Goal: Task Accomplishment & Management: Manage account settings

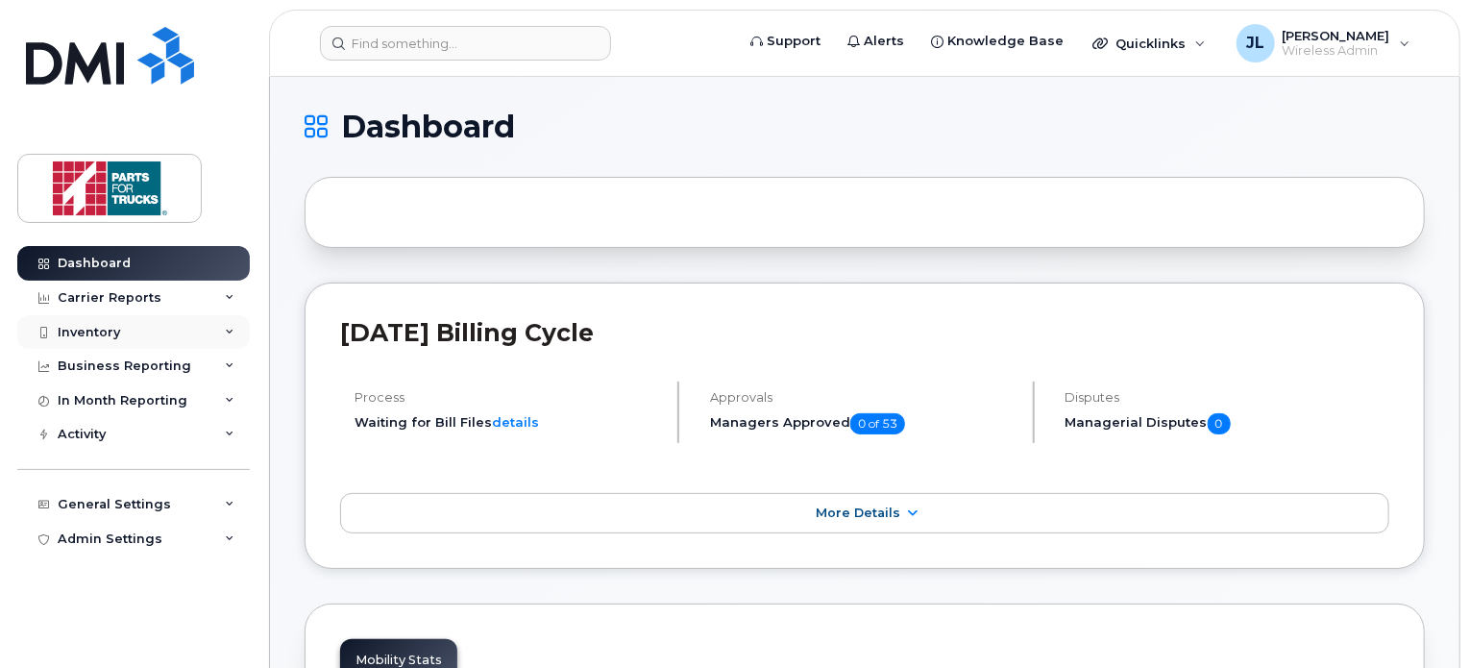
click at [115, 322] on div "Inventory" at bounding box center [133, 332] width 233 height 35
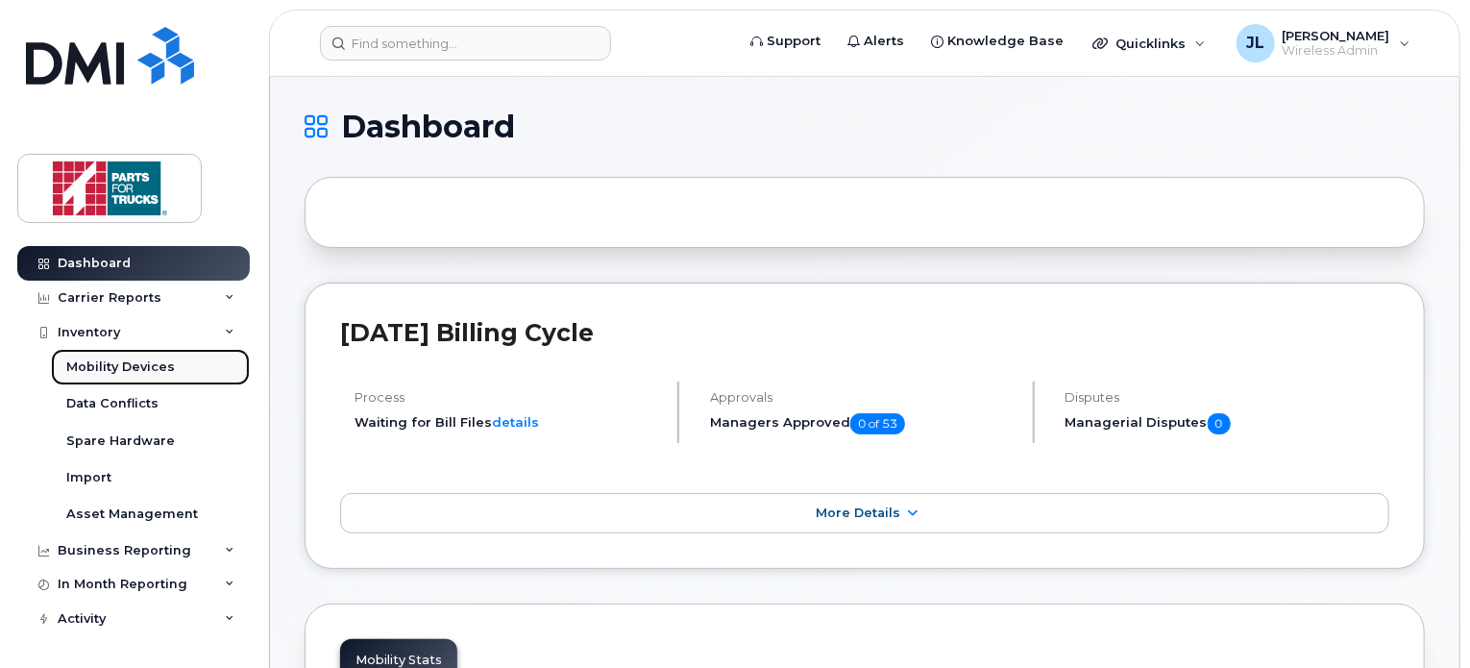
click at [162, 373] on div "Mobility Devices" at bounding box center [120, 366] width 109 height 17
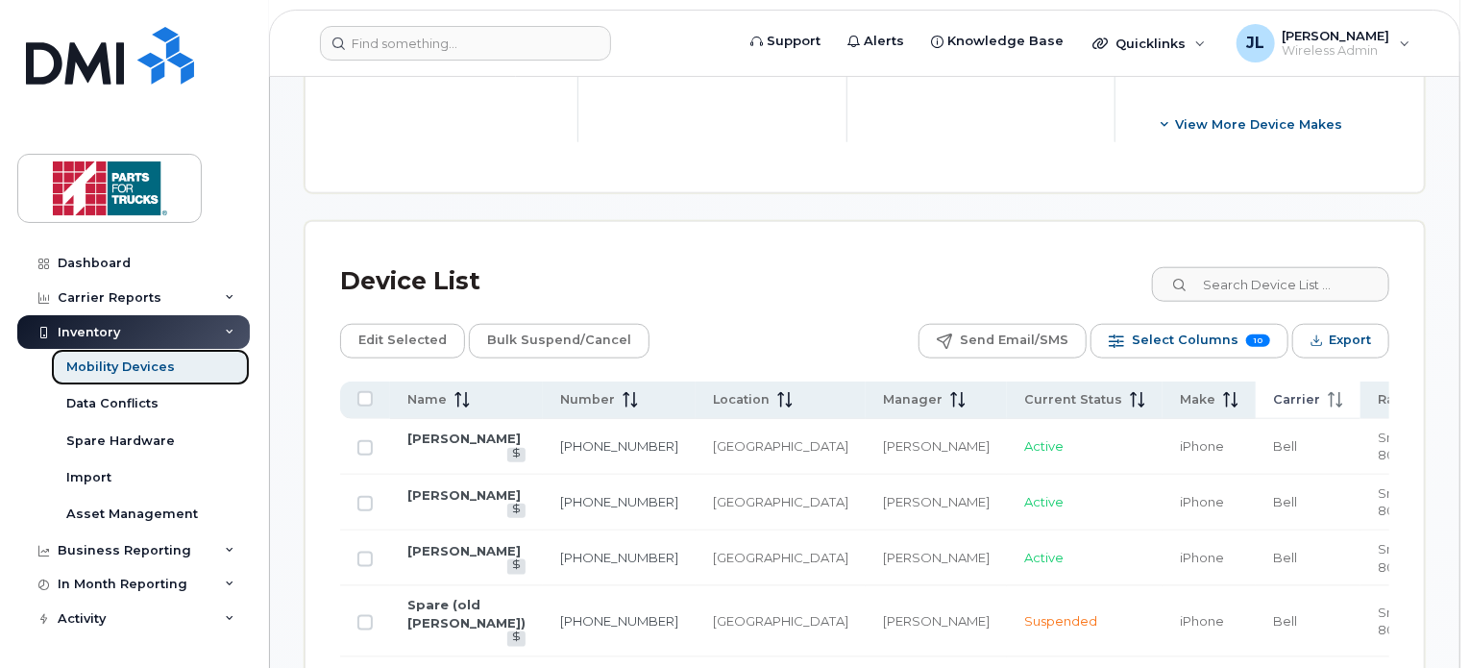
scroll to position [864, 0]
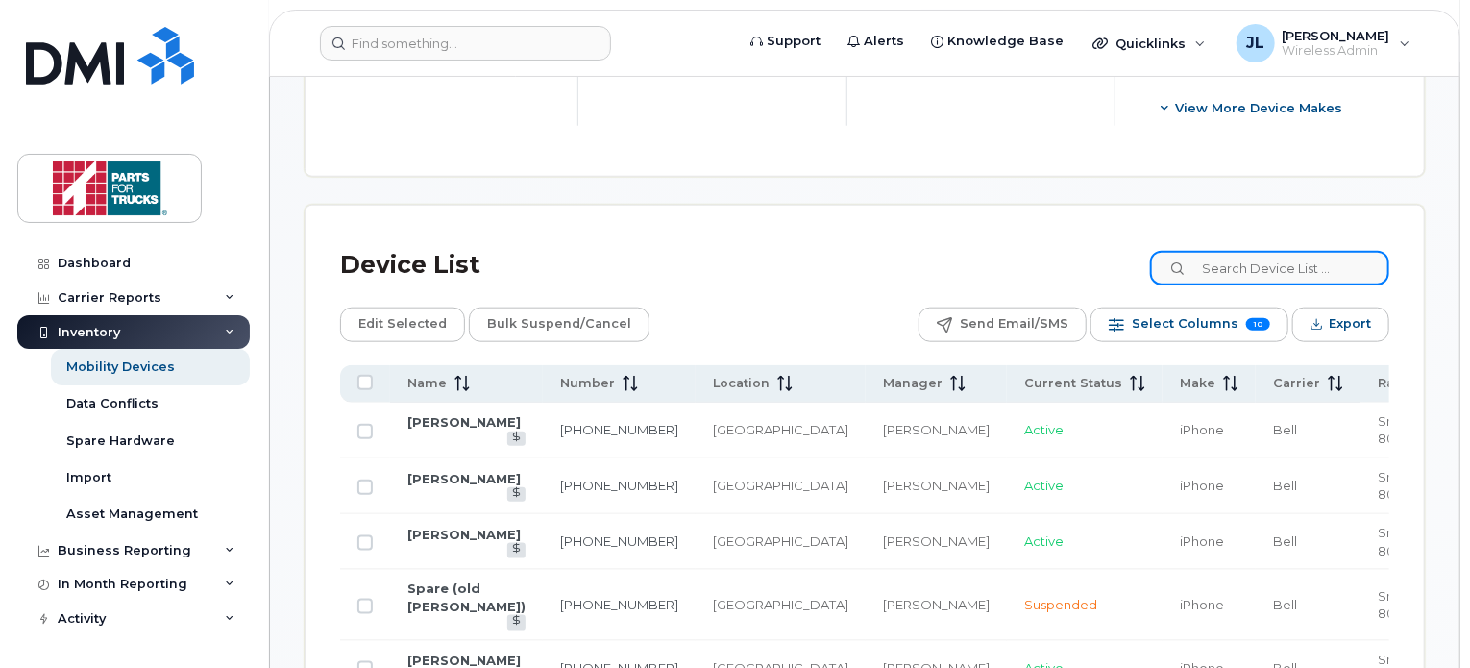
drag, startPoint x: 1250, startPoint y: 276, endPoint x: 1261, endPoint y: 257, distance: 21.6
click at [1261, 257] on input at bounding box center [1269, 268] width 239 height 35
type input "[PERSON_NAME]"
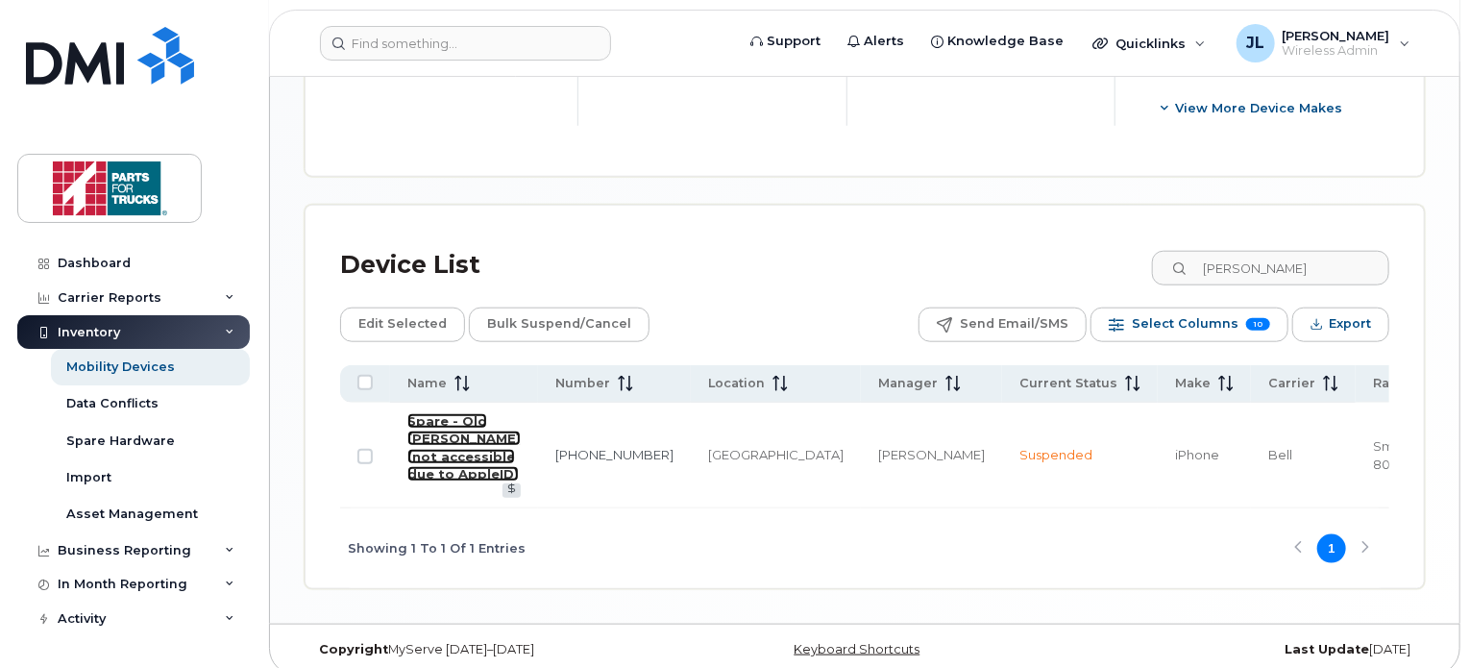
click at [476, 451] on link "Spare - Old [PERSON_NAME] (not accessible due to AppleID)" at bounding box center [463, 447] width 113 height 69
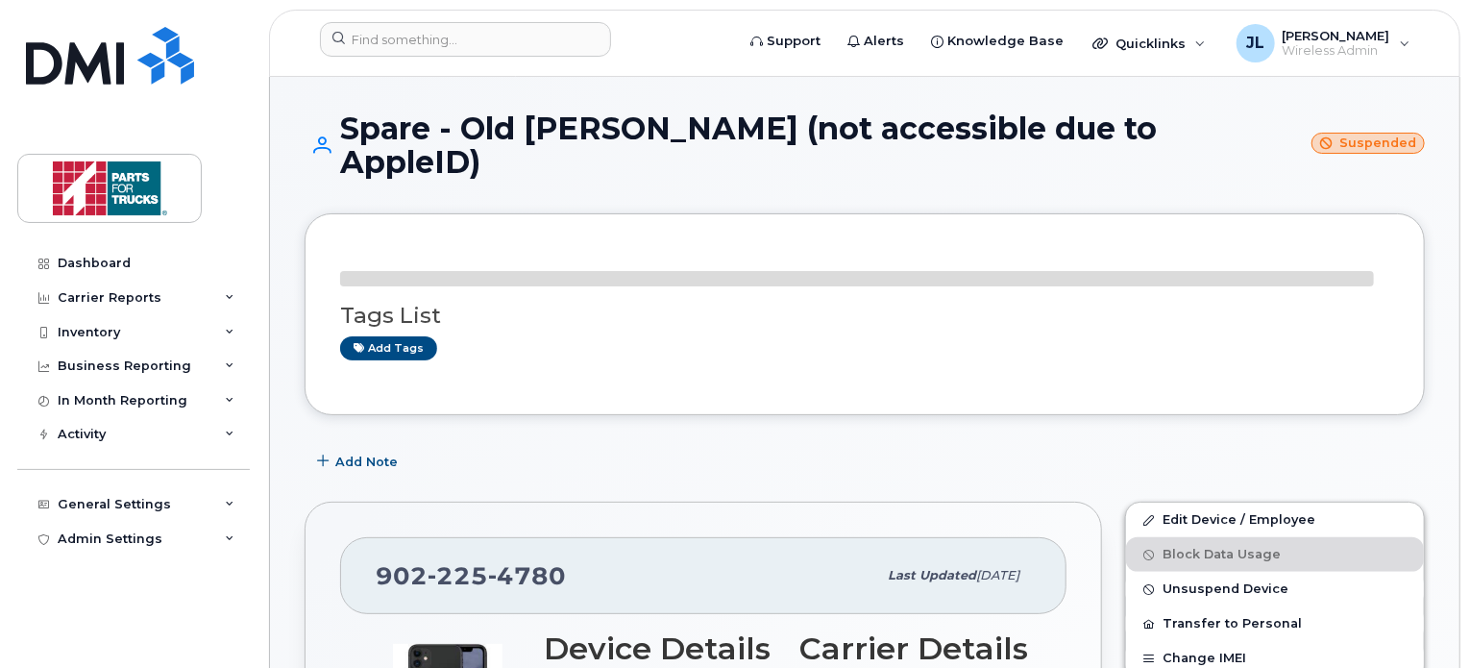
scroll to position [175, 0]
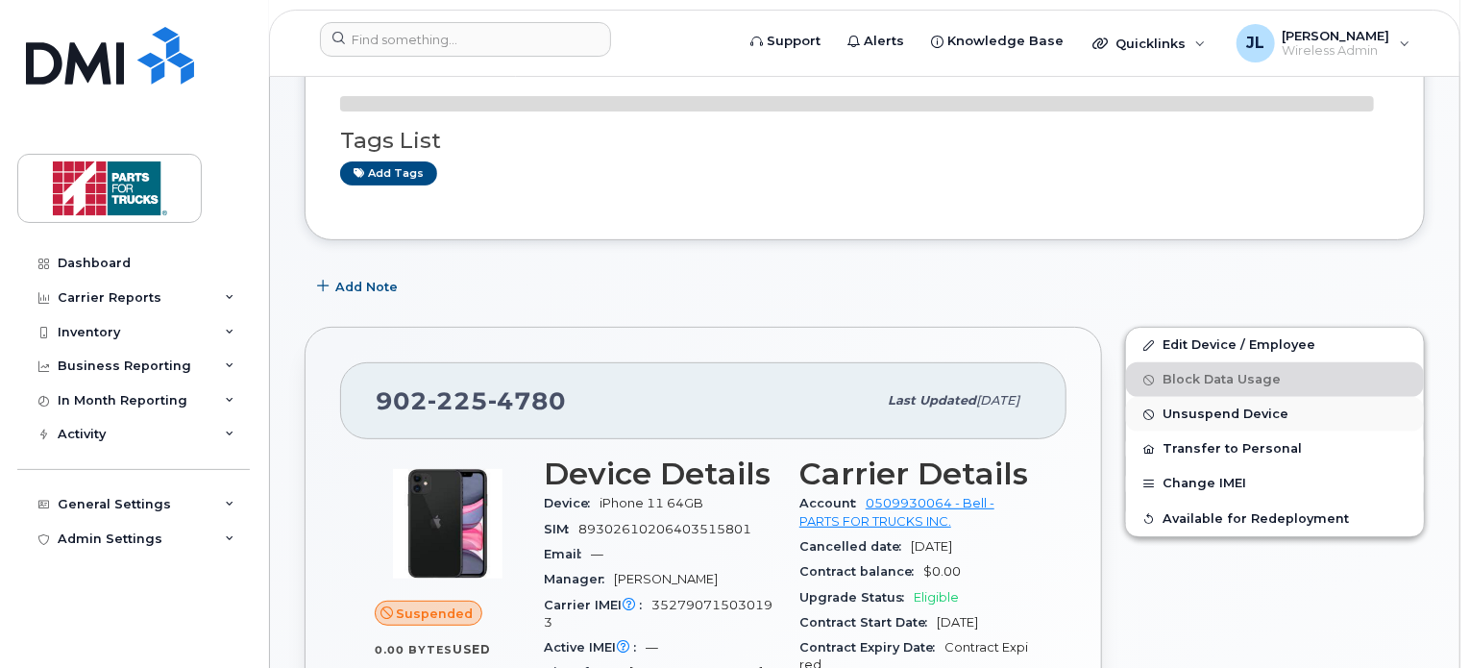
click at [1260, 407] on span "Unsuspend Device" at bounding box center [1226, 414] width 126 height 14
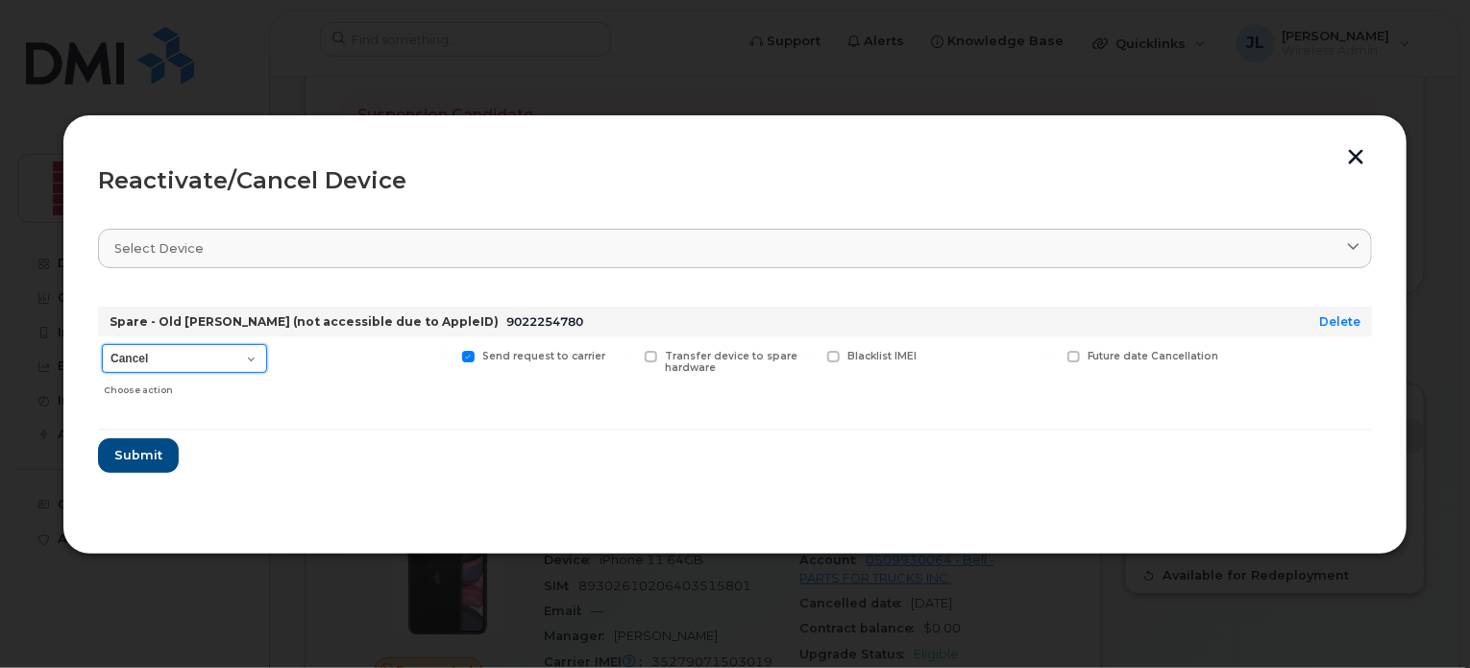
click at [158, 371] on select "Cancel Suspend - Extend Suspension Reactivate" at bounding box center [184, 358] width 165 height 29
select select "[object Object]"
click at [102, 344] on select "Cancel Suspend - Extend Suspension Reactivate" at bounding box center [184, 358] width 165 height 29
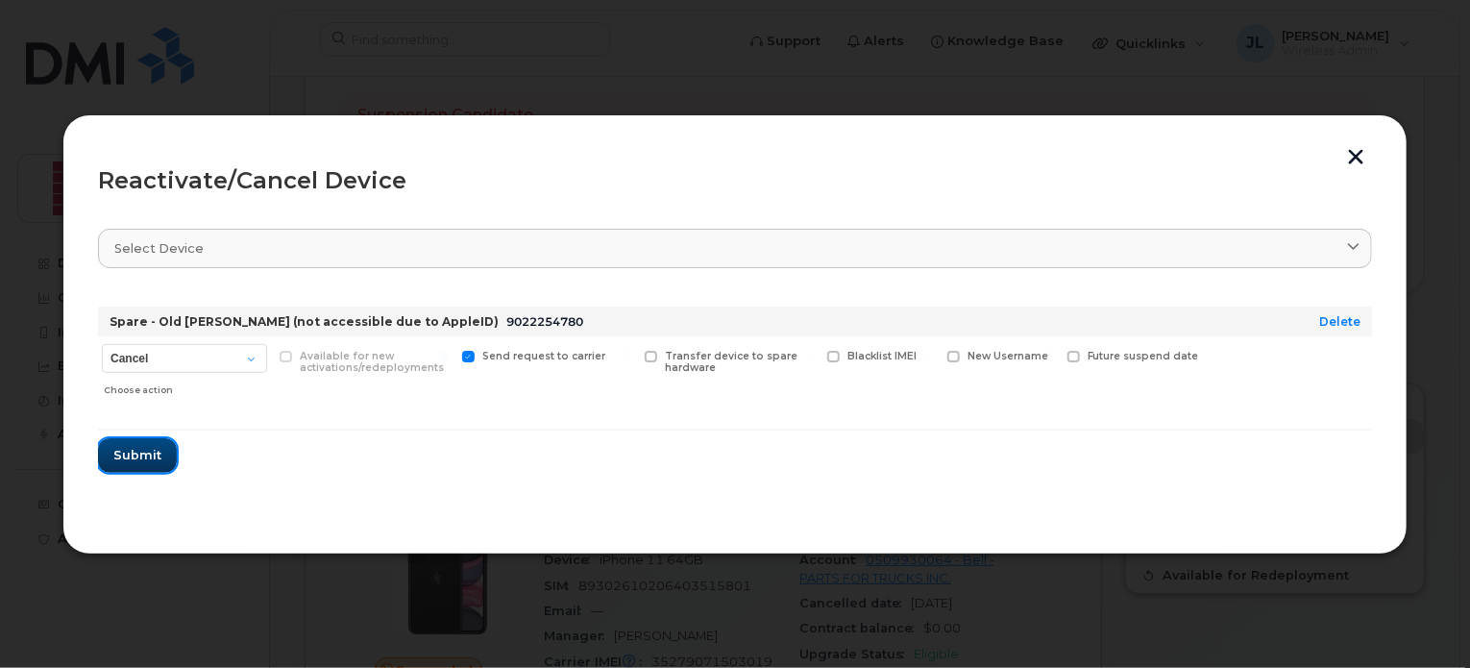
click at [146, 449] on span "Submit" at bounding box center [137, 455] width 48 height 18
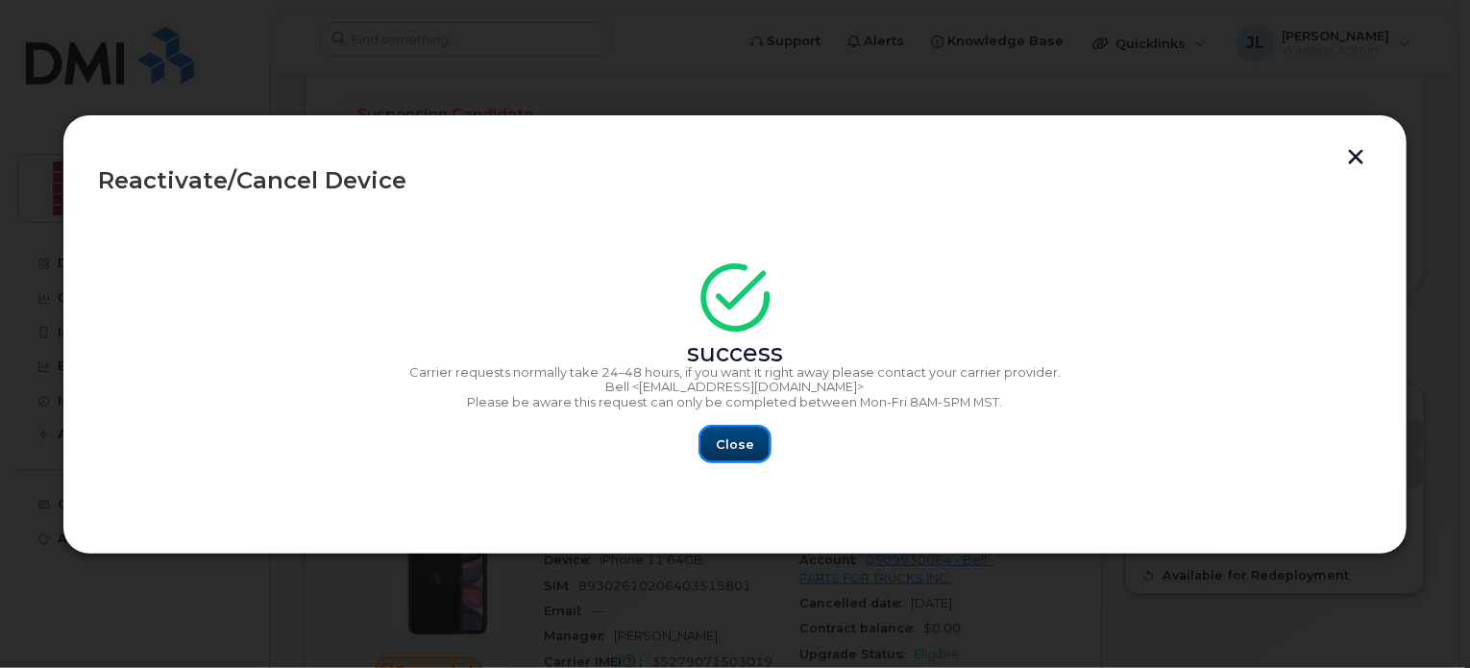
click at [717, 433] on button "Close" at bounding box center [734, 444] width 69 height 35
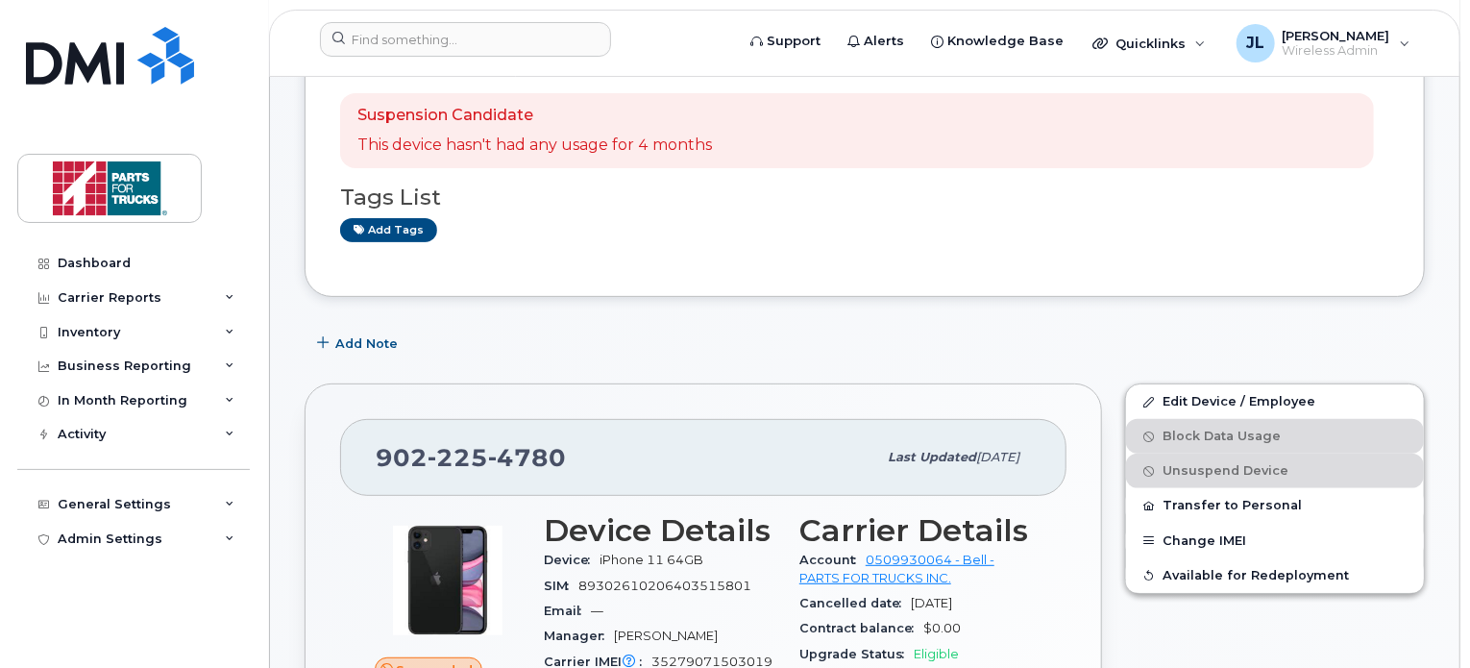
scroll to position [0, 0]
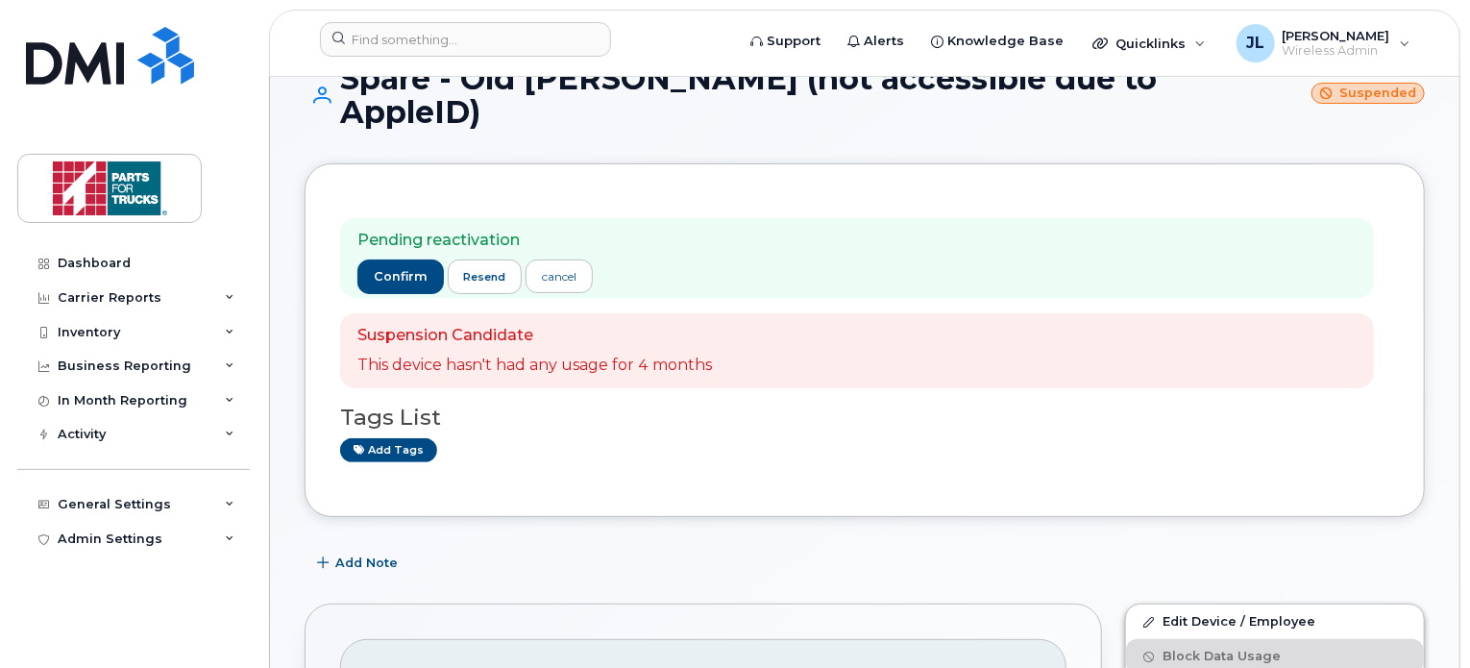
scroll to position [49, 0]
click at [397, 269] on span "confirm" at bounding box center [401, 277] width 54 height 17
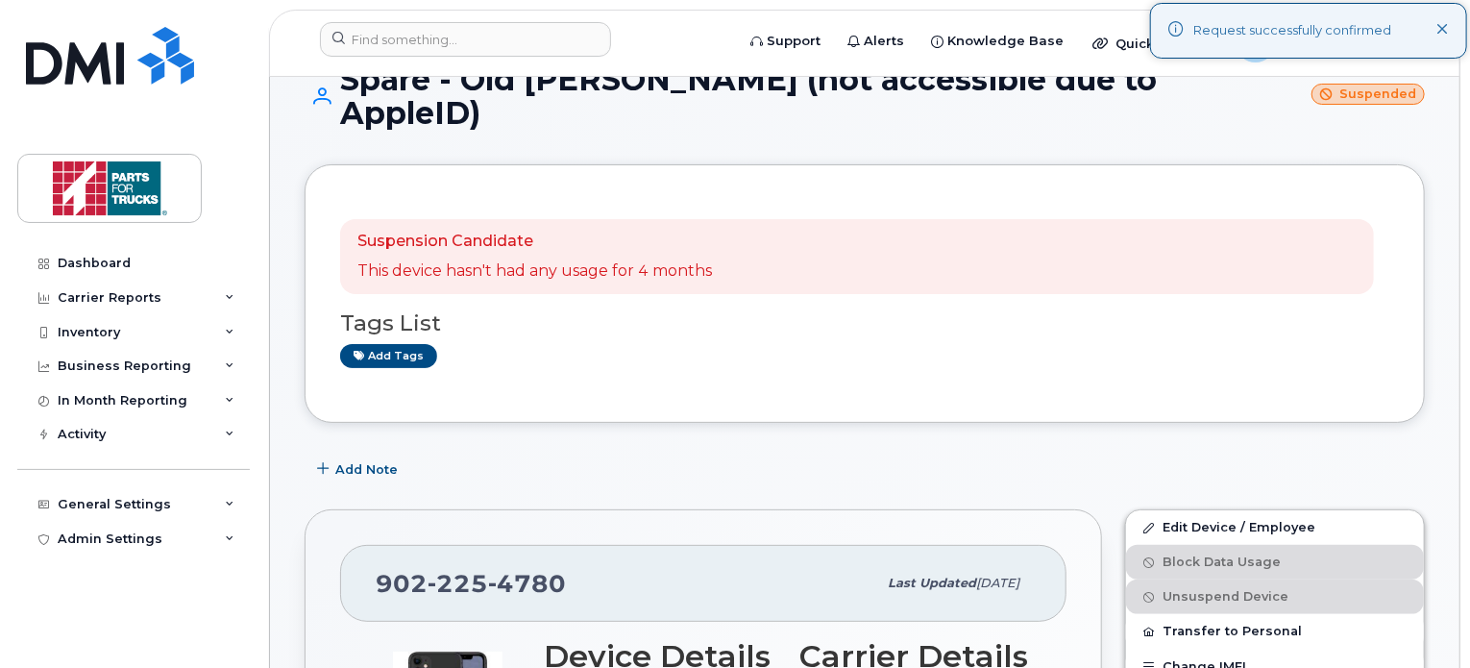
scroll to position [0, 0]
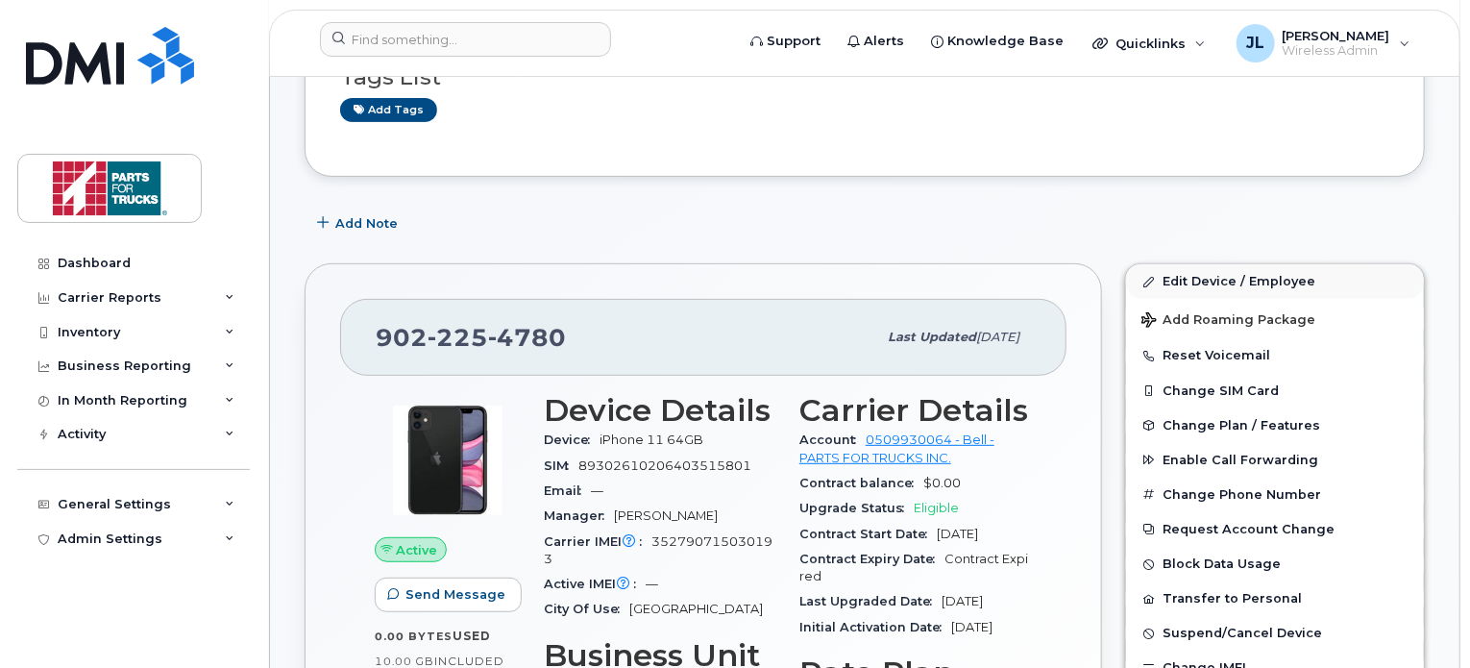
scroll to position [261, 0]
click at [1222, 272] on link "Edit Device / Employee" at bounding box center [1275, 281] width 298 height 35
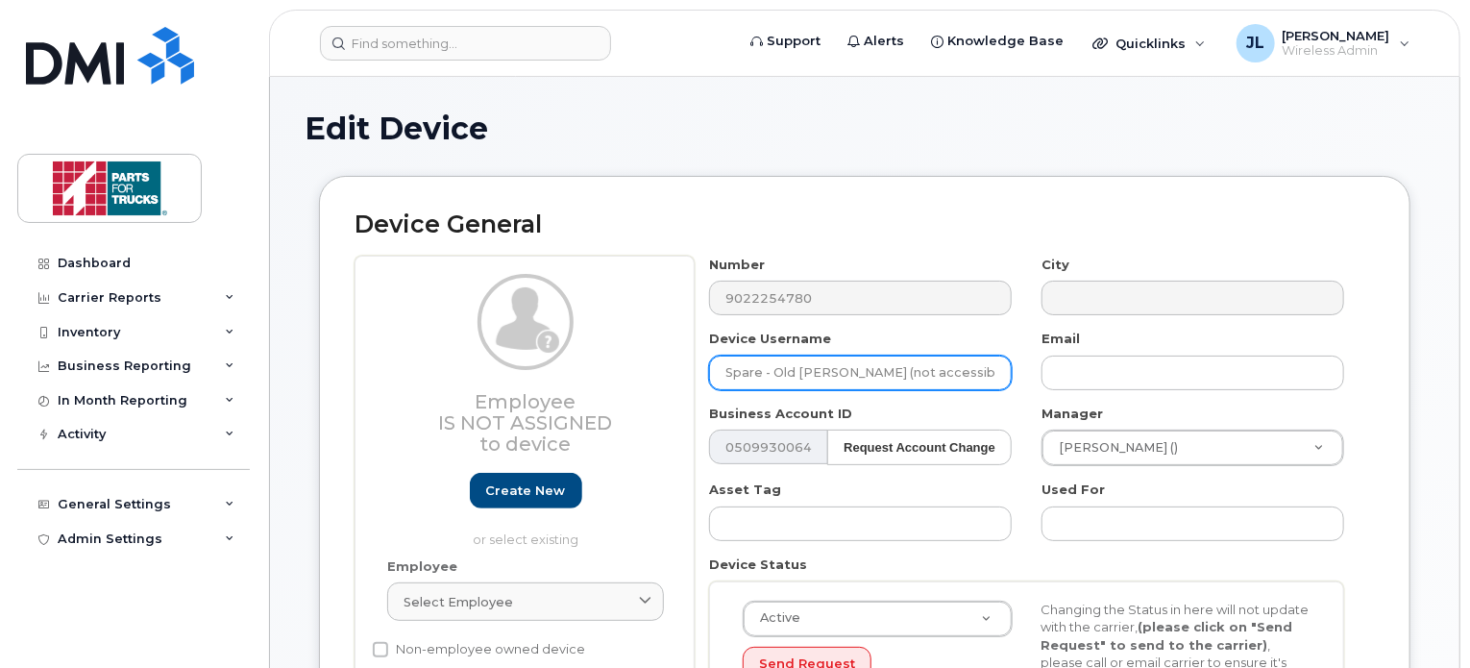
click at [893, 368] on input "Spare - Old [PERSON_NAME] (not accessible due to AppleID)" at bounding box center [860, 372] width 303 height 35
click at [935, 376] on input "Spare - Old [PERSON_NAME] (not accessible due to AppleID, with )" at bounding box center [860, 372] width 303 height 35
drag, startPoint x: 937, startPoint y: 372, endPoint x: 1085, endPoint y: 403, distance: 151.1
click at [1085, 403] on div "Number 9022254780 City Device Username Spare - Old Quinn Graham (not accessible…" at bounding box center [1027, 507] width 665 height 503
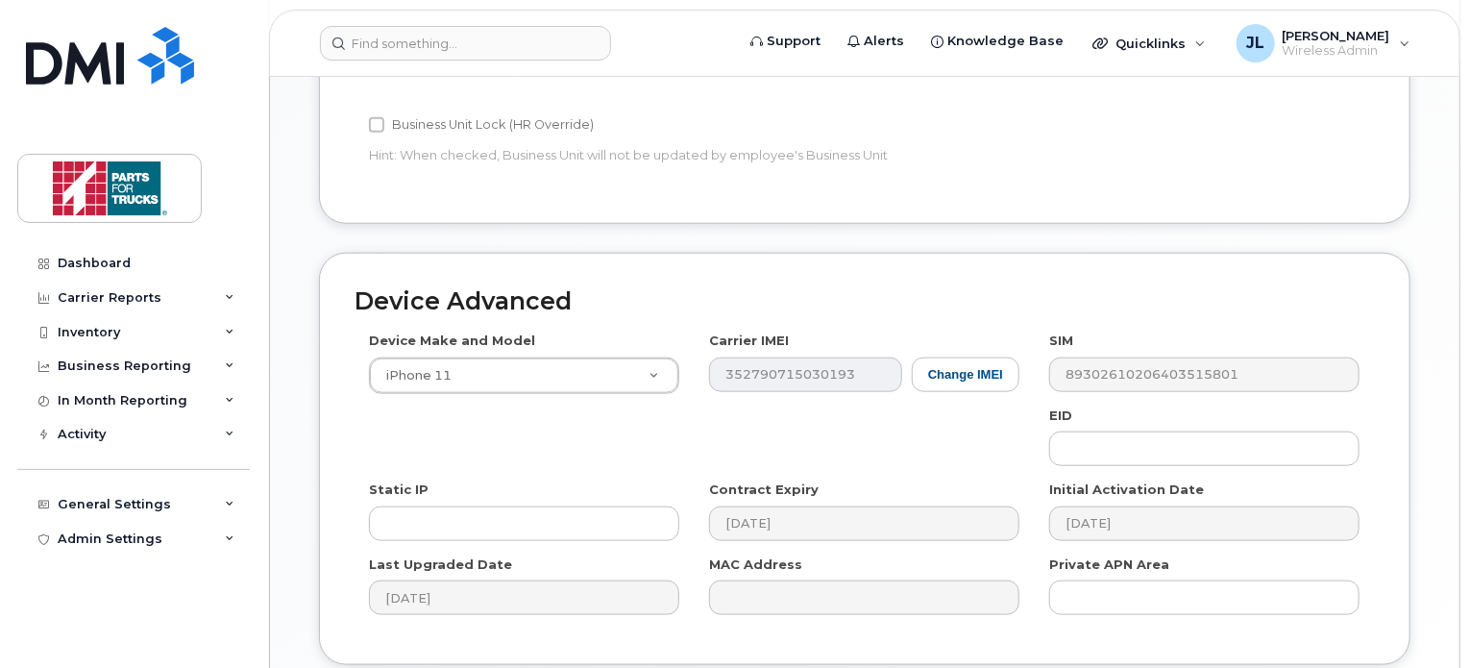
scroll to position [942, 0]
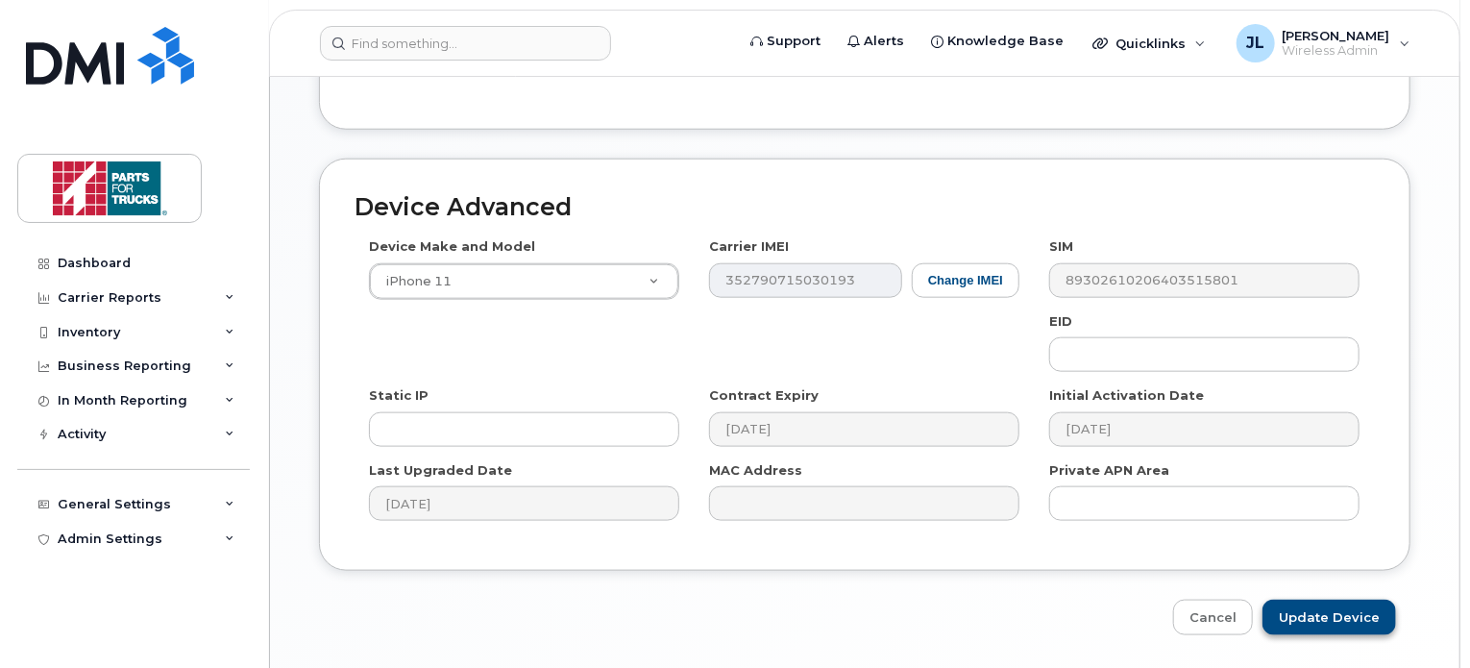
type input "Spare - Old [PERSON_NAME] (not accessible due to AppleID, with KW)"
click at [1329, 625] on input "Update Device" at bounding box center [1329, 618] width 134 height 36
type input "Saving..."
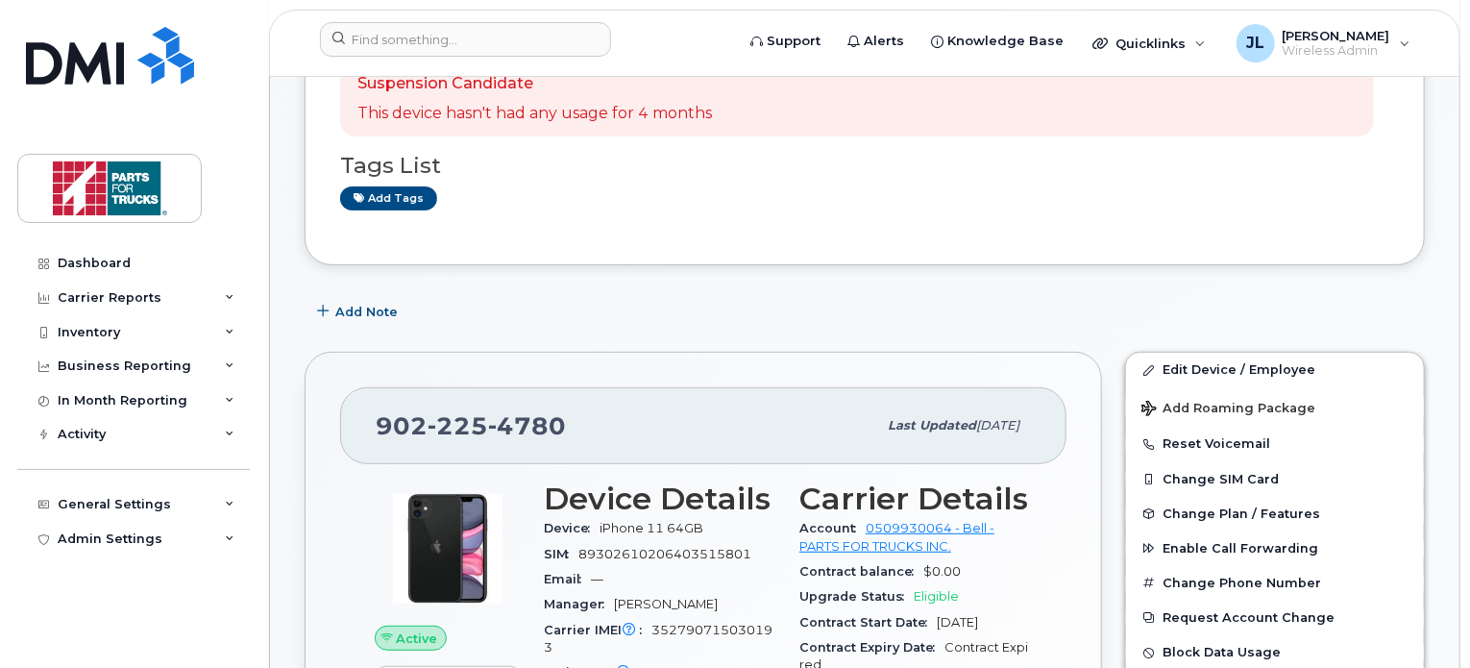
scroll to position [436, 0]
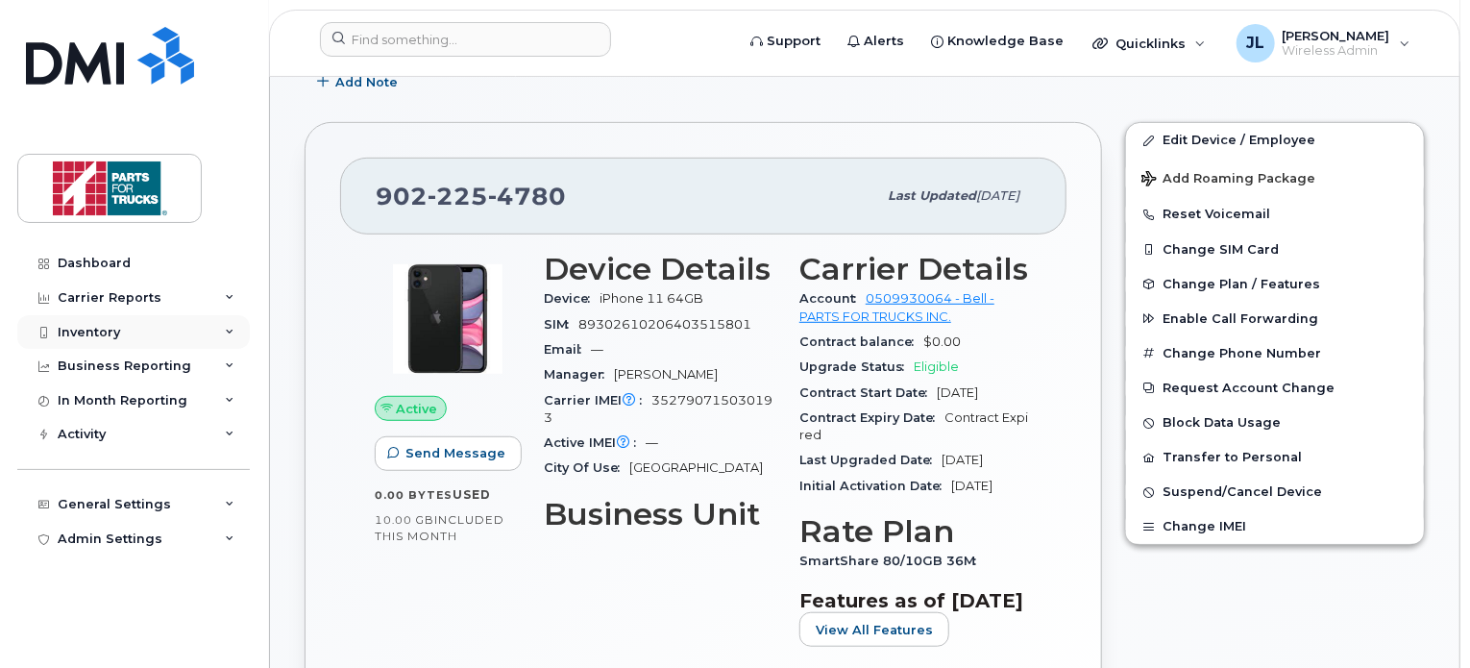
click at [115, 331] on div "Inventory" at bounding box center [89, 332] width 62 height 15
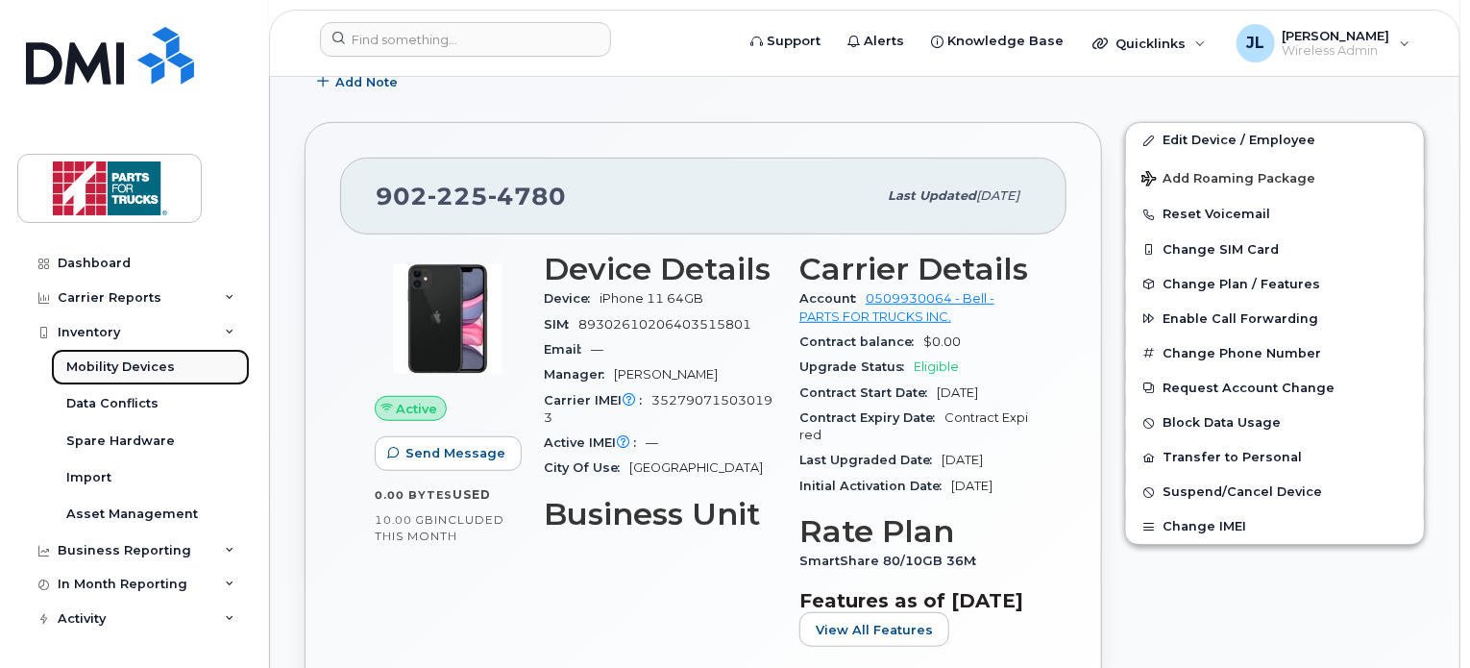
click at [112, 376] on div "Mobility Devices" at bounding box center [120, 366] width 109 height 17
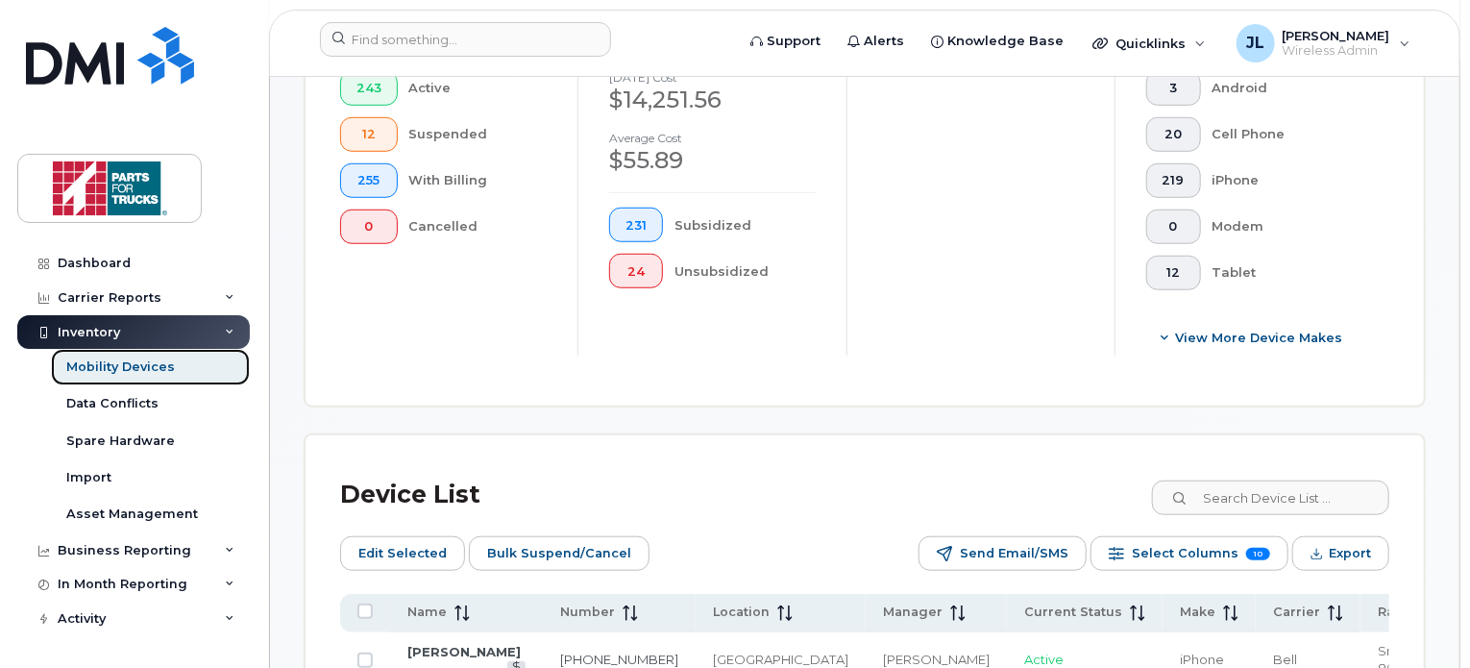
scroll to position [888, 0]
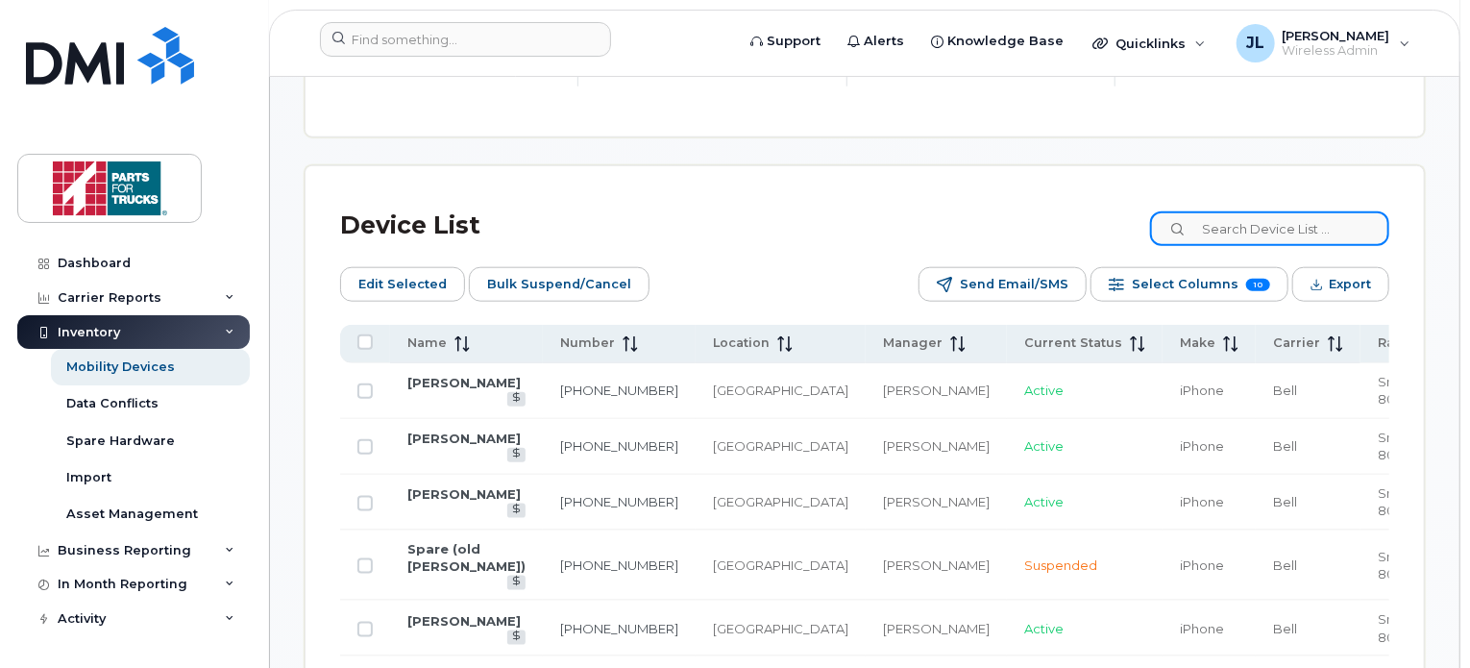
click at [1287, 224] on input at bounding box center [1269, 228] width 239 height 35
type input "[PERSON_NAME]"
